Goal: Information Seeking & Learning: Learn about a topic

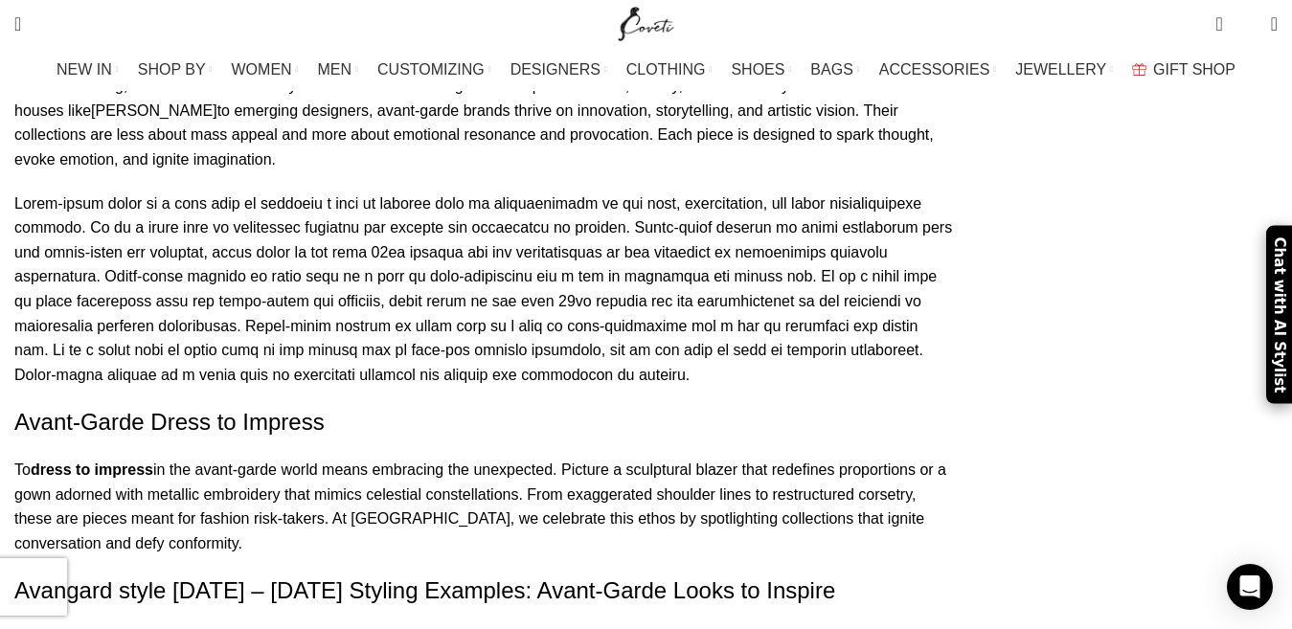
scroll to position [1609, 0]
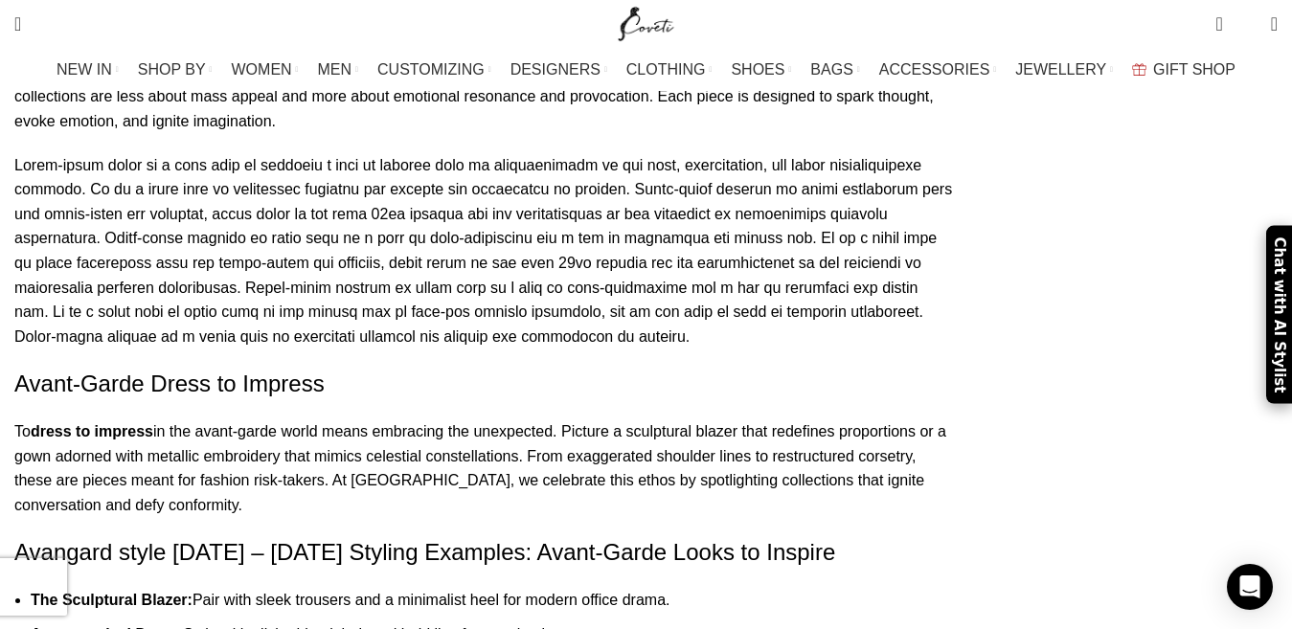
click at [272, 420] on p "To dress to impress in the avant-garde world means embracing the unexpected. Pi…" at bounding box center [484, 469] width 941 height 98
click at [372, 420] on p "To dress to impress in the avant-garde world means embracing the unexpected. Pi…" at bounding box center [484, 469] width 941 height 98
click at [412, 420] on p "To dress to impress in the avant-garde world means embracing the unexpected. Pi…" at bounding box center [484, 469] width 941 height 98
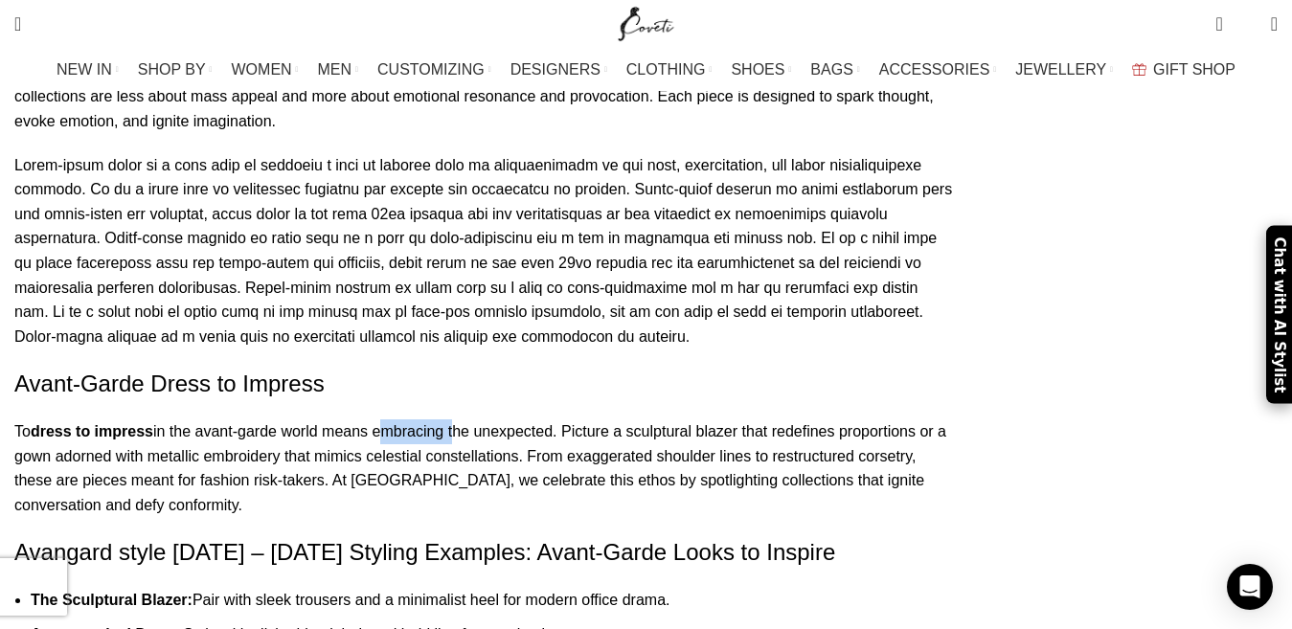
click at [511, 420] on p "To dress to impress in the avant-garde world means embracing the unexpected. Pi…" at bounding box center [484, 469] width 941 height 98
click at [488, 420] on p "To dress to impress in the avant-garde world means embracing the unexpected. Pi…" at bounding box center [484, 469] width 941 height 98
